Goal: Information Seeking & Learning: Learn about a topic

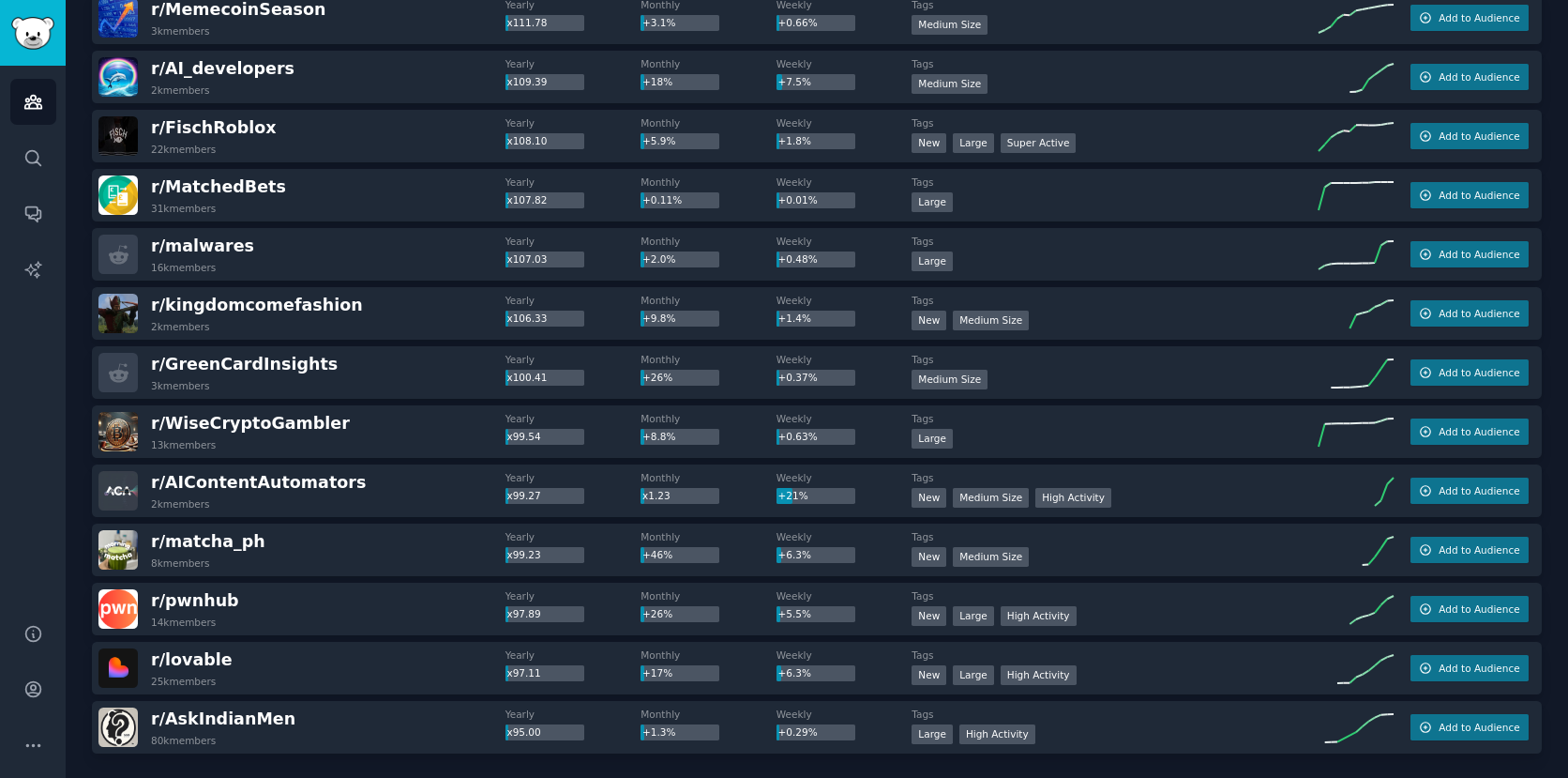
scroll to position [2502, 0]
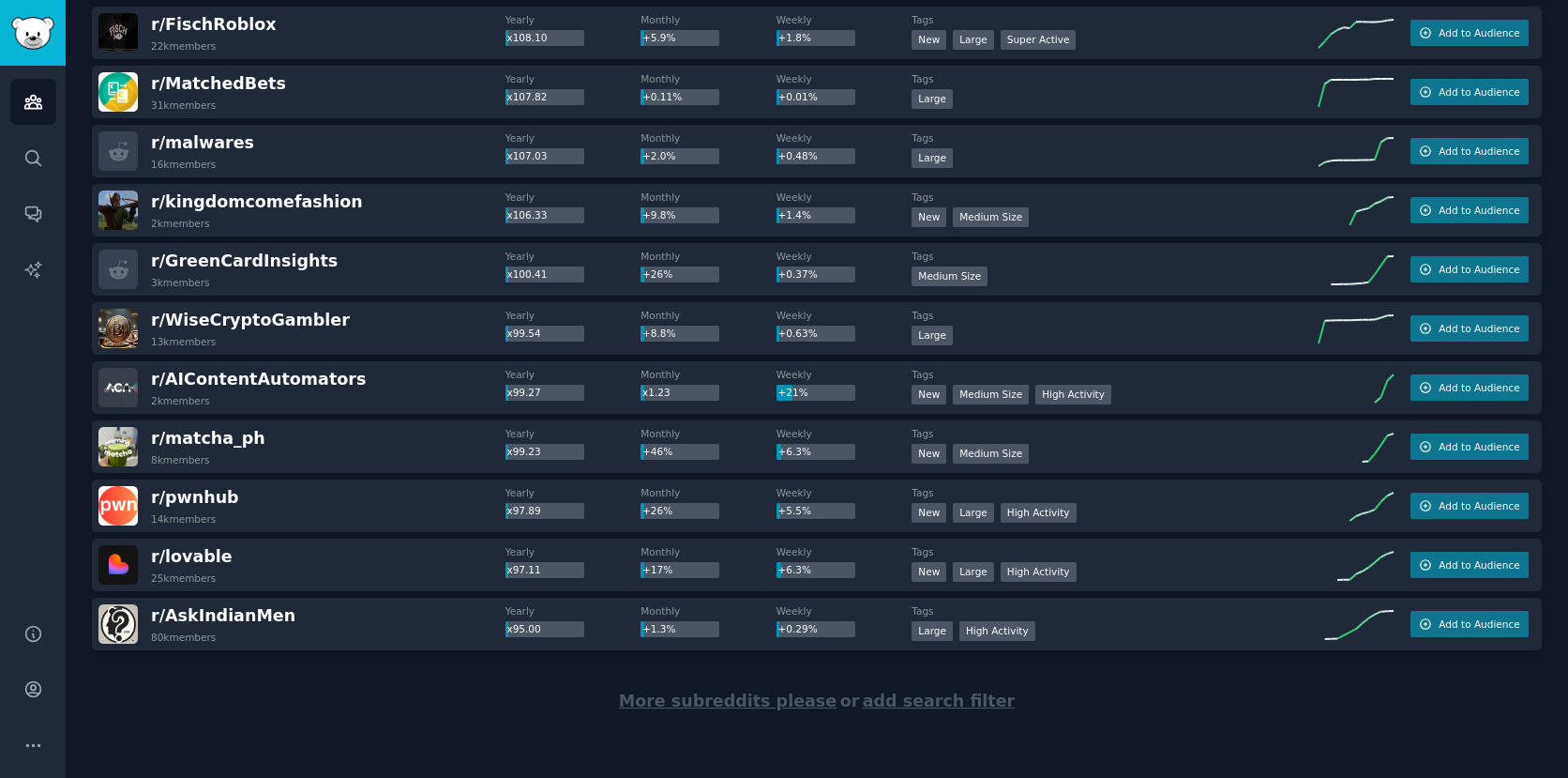
click at [699, 705] on span "More subreddits please" at bounding box center [728, 701] width 217 height 19
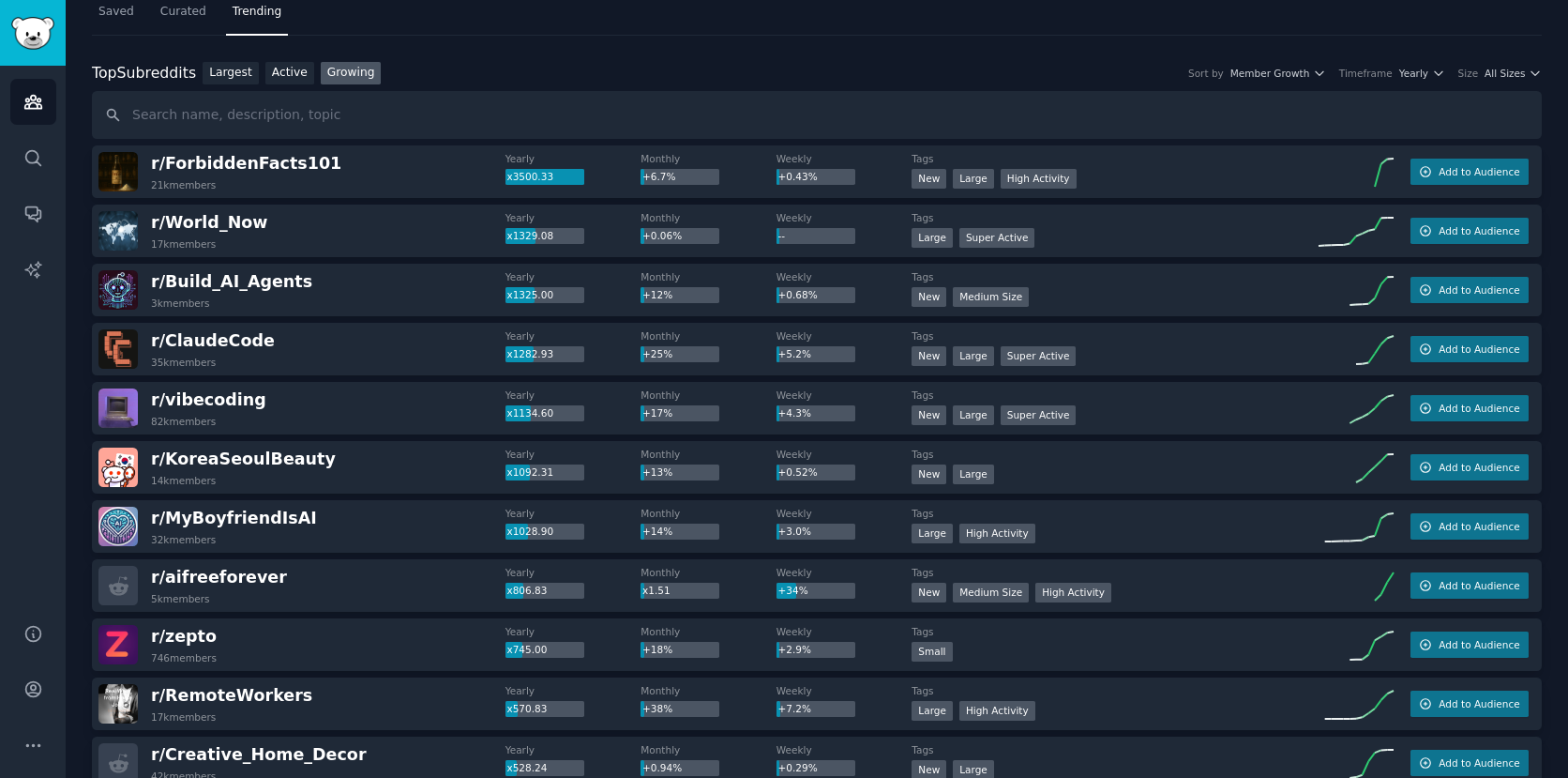
scroll to position [0, 0]
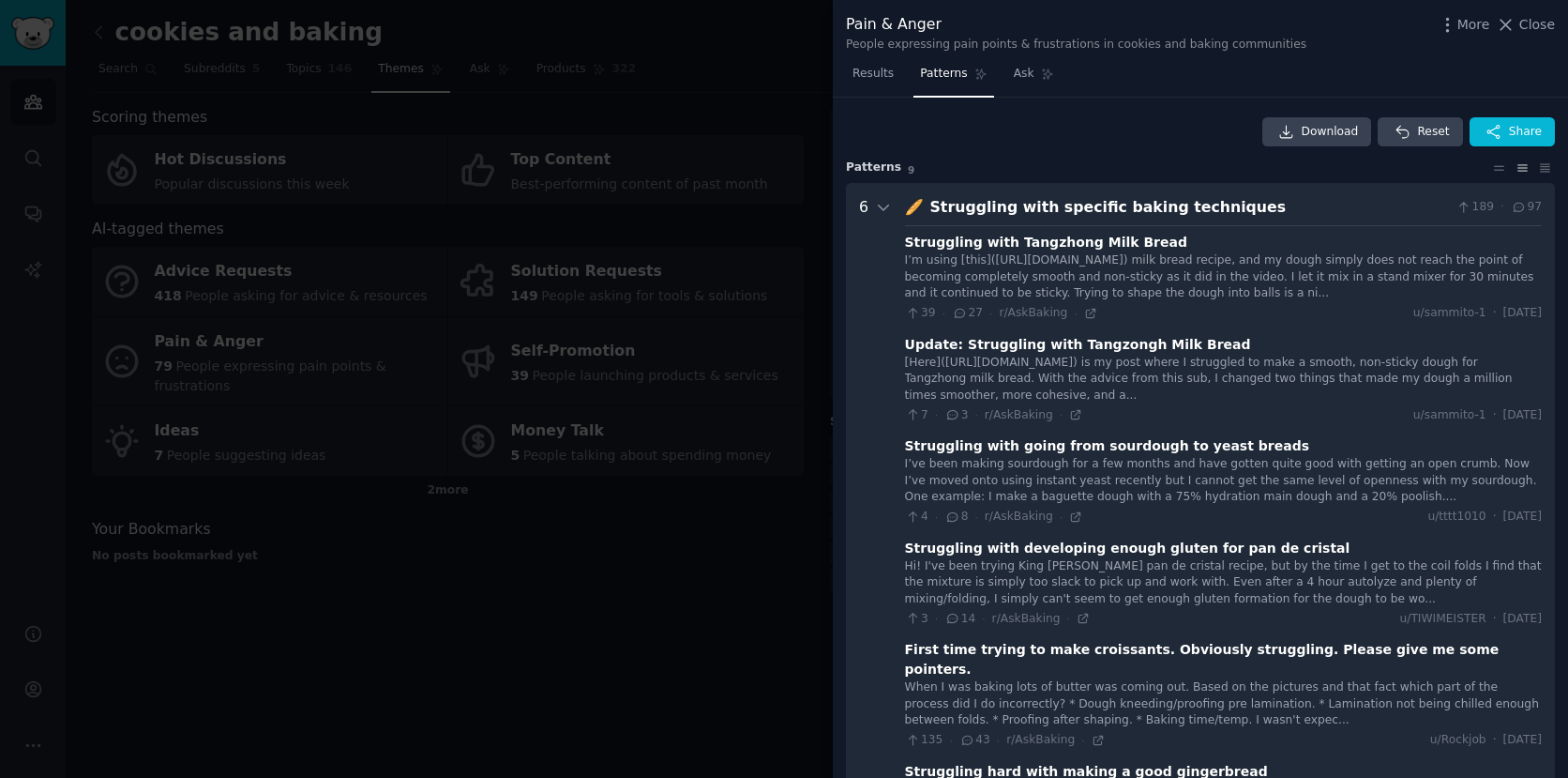
click at [541, 171] on div at bounding box center [784, 389] width 1568 height 778
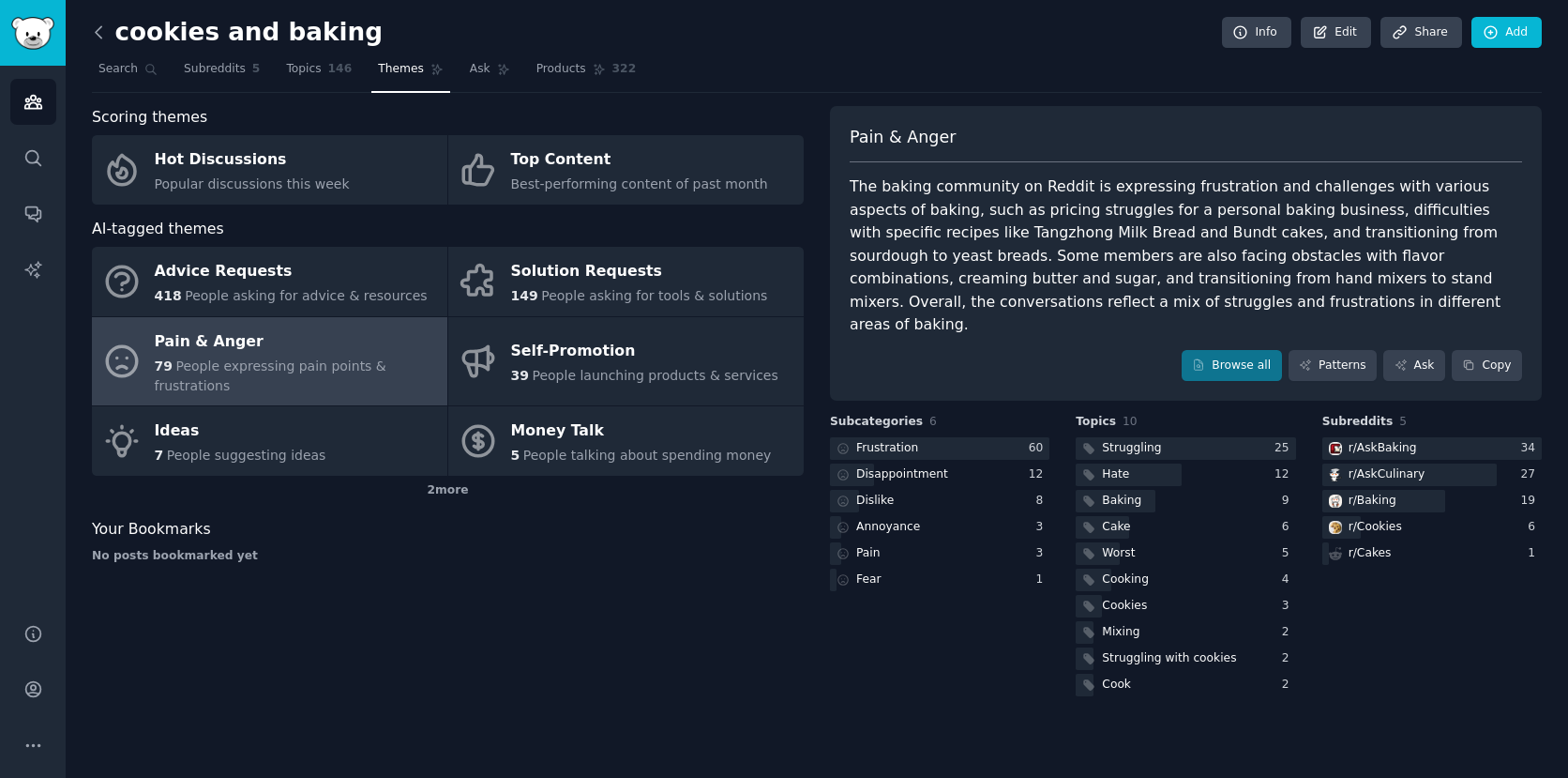
click at [92, 33] on icon at bounding box center [99, 32] width 20 height 20
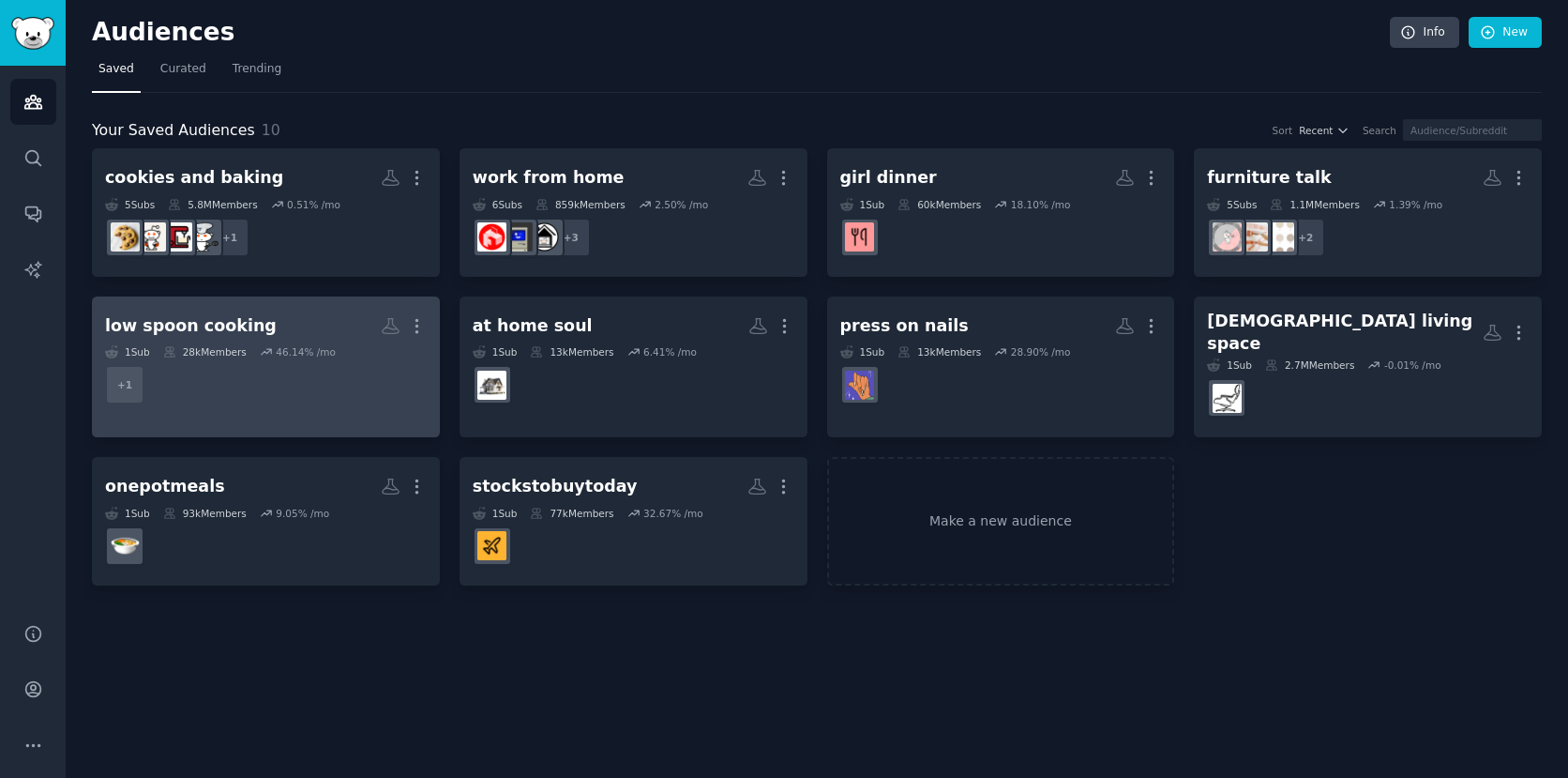
click at [206, 319] on div "low spoon cooking" at bounding box center [190, 326] width 171 height 24
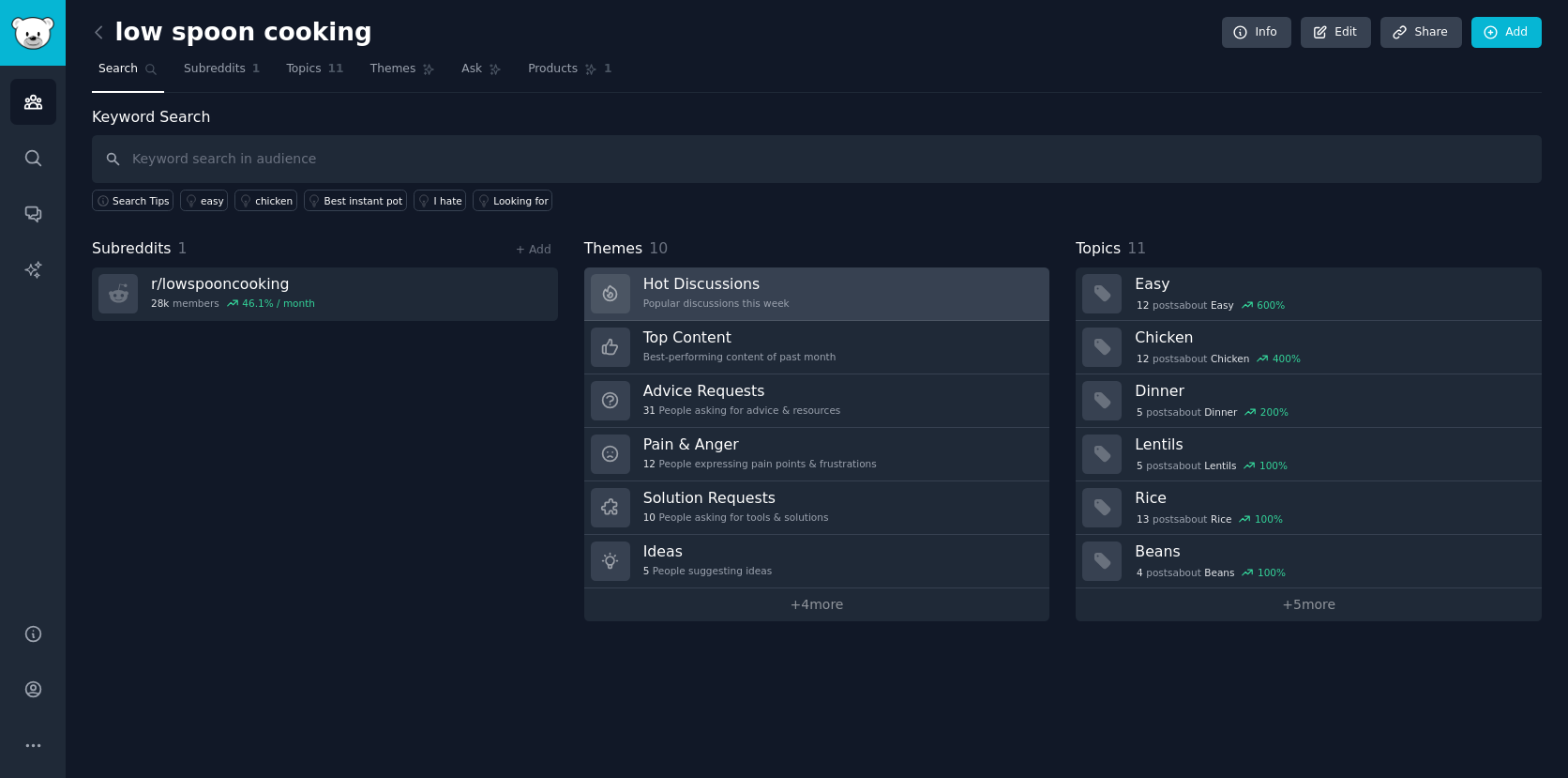
click at [707, 277] on h3 "Hot Discussions" at bounding box center [716, 284] width 146 height 20
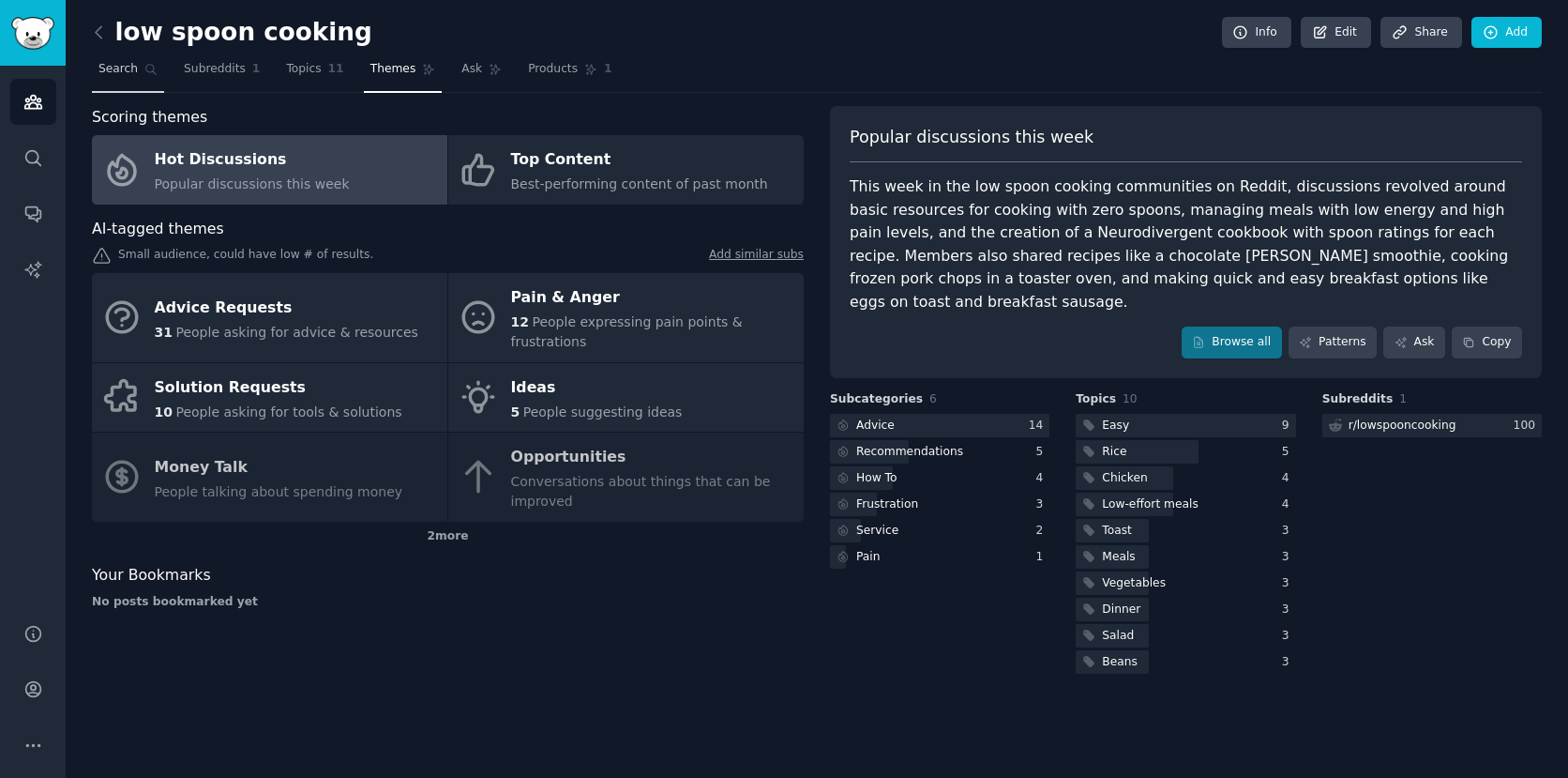
click at [119, 67] on span "Search" at bounding box center [119, 69] width 39 height 17
click at [98, 29] on icon at bounding box center [99, 31] width 6 height 11
